Goal: Check status

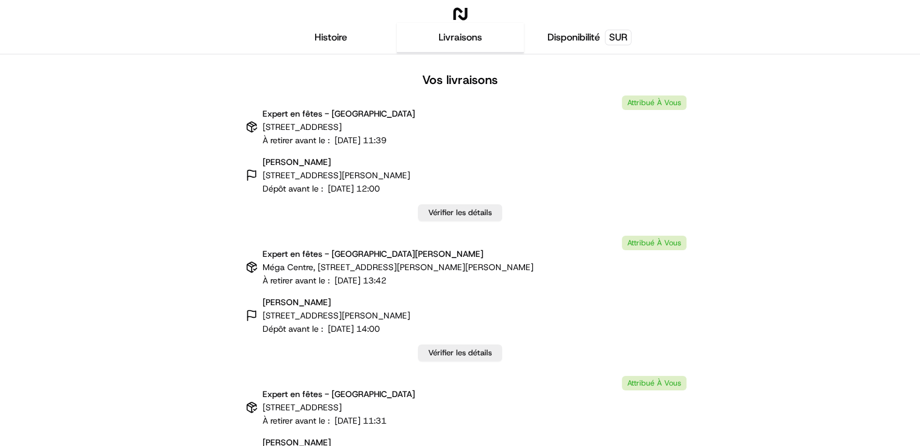
scroll to position [33085, 0]
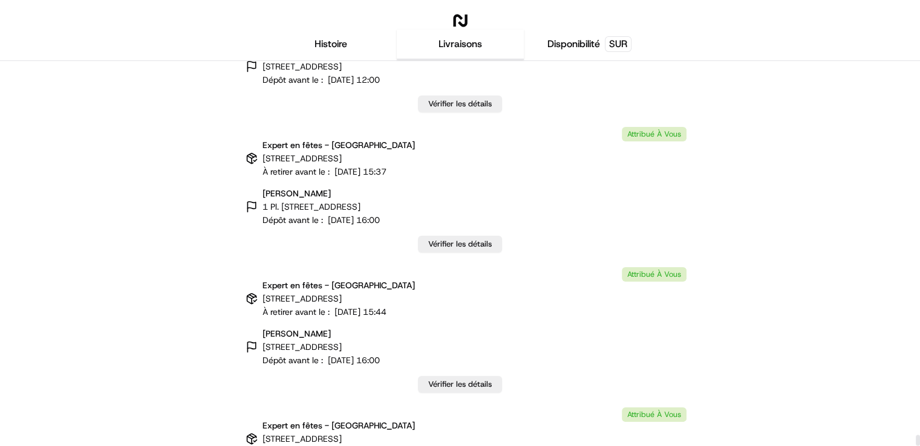
scroll to position [33085, 0]
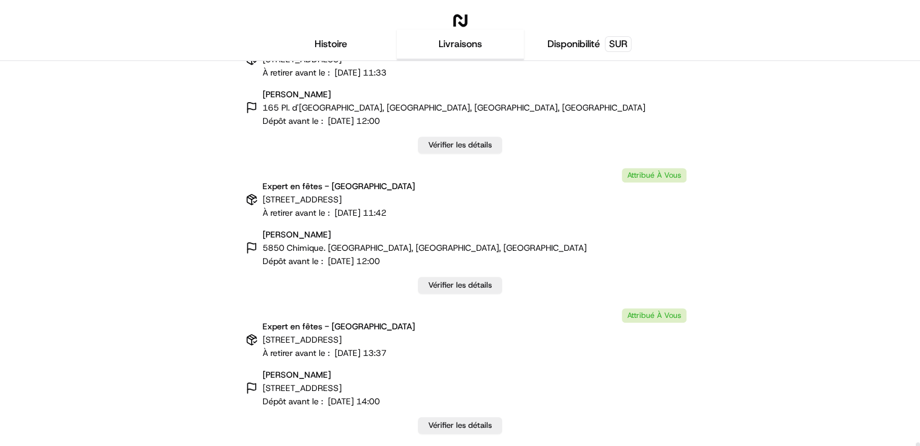
drag, startPoint x: 915, startPoint y: 64, endPoint x: 913, endPoint y: 458, distance: 393.9
click at [916, 446] on div at bounding box center [918, 448] width 4 height 11
